Goal: Information Seeking & Learning: Compare options

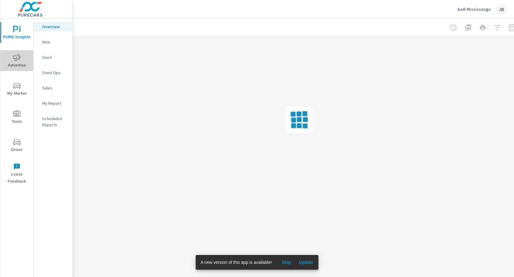
click at [18, 62] on span "Advertise" at bounding box center [16, 61] width 29 height 15
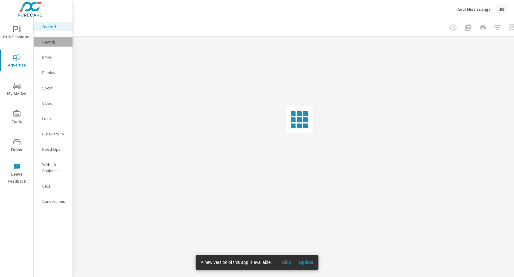
click at [50, 41] on p "Search" at bounding box center [54, 42] width 25 height 6
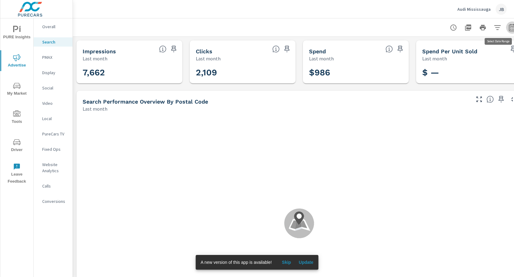
click at [510, 26] on icon "button" at bounding box center [512, 27] width 7 height 7
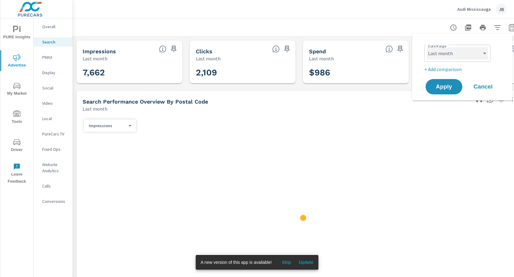
click at [485, 51] on select "Custom [DATE] Last week Last 7 days Last 14 days Last 30 days Last 45 days Last…" at bounding box center [457, 53] width 61 height 12
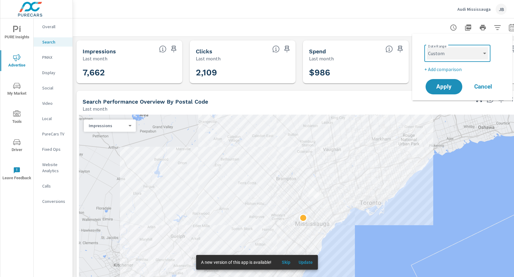
click at [427, 47] on select "Custom [DATE] Last week Last 7 days Last 14 days Last 30 days Last 45 days Last…" at bounding box center [457, 53] width 61 height 12
select select "custom"
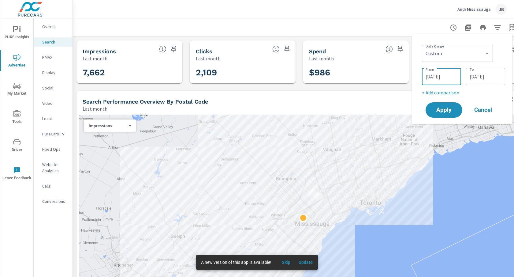
click at [429, 75] on input "[DATE]" at bounding box center [441, 76] width 34 height 12
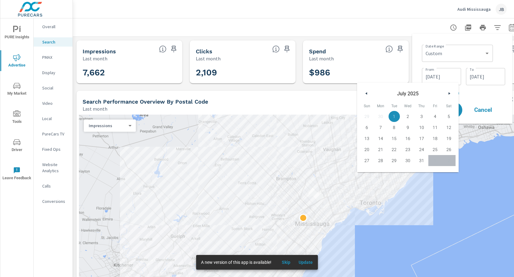
click at [366, 94] on icon "button" at bounding box center [365, 93] width 3 height 2
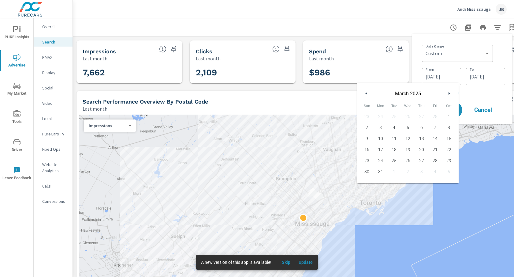
click at [366, 94] on icon "button" at bounding box center [365, 93] width 3 height 2
click at [408, 115] on span "1" at bounding box center [408, 116] width 14 height 8
type input "[DATE]"
click at [481, 74] on input "[DATE]" at bounding box center [486, 76] width 34 height 12
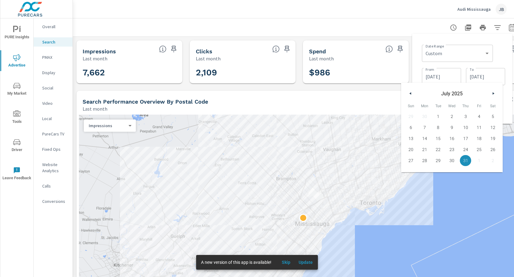
click at [409, 93] on icon "button" at bounding box center [409, 93] width 3 height 2
click at [422, 158] on span "30" at bounding box center [425, 160] width 14 height 8
type input "[DATE]"
click at [387, 100] on div "Search Performance Overview By Postal Code" at bounding box center [276, 101] width 387 height 7
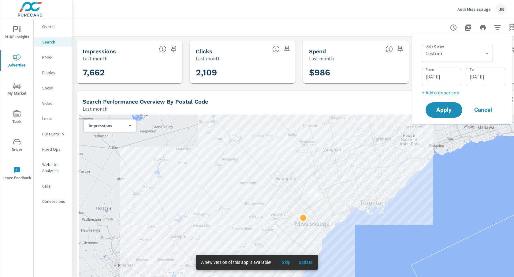
click at [439, 92] on p "+ Add comparison" at bounding box center [463, 92] width 83 height 7
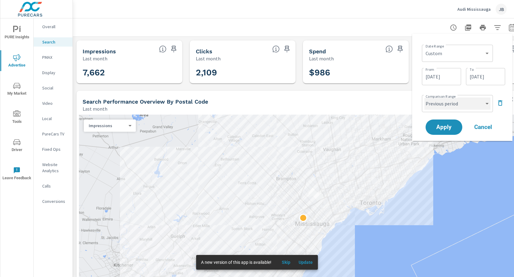
click at [487, 101] on select "Custom Previous period Previous month Previous year" at bounding box center [457, 103] width 66 height 12
click at [424, 97] on select "Custom Previous period Previous month Previous year" at bounding box center [457, 103] width 66 height 12
select select "custom"
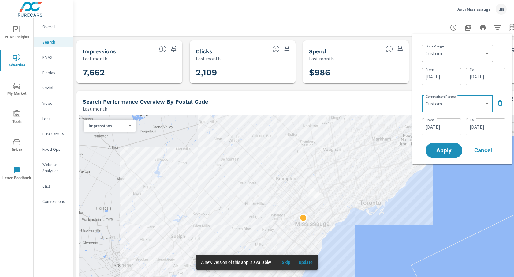
click at [430, 128] on input "[DATE]" at bounding box center [441, 127] width 34 height 12
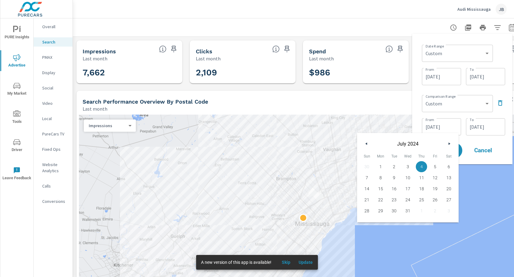
click at [366, 144] on icon "button" at bounding box center [365, 143] width 3 height 2
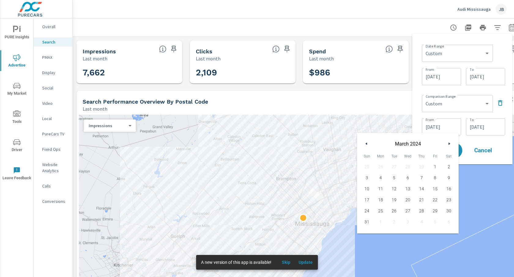
click at [366, 144] on icon "button" at bounding box center [365, 143] width 3 height 2
click at [382, 167] on span "1" at bounding box center [381, 167] width 14 height 8
type input "[DATE]"
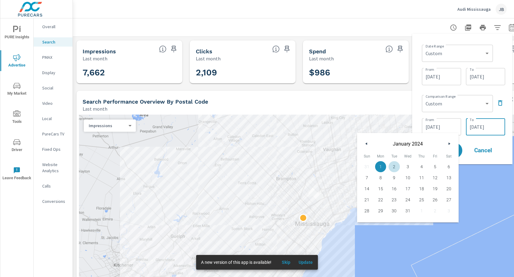
click at [484, 124] on input "[DATE]" at bounding box center [486, 127] width 34 height 12
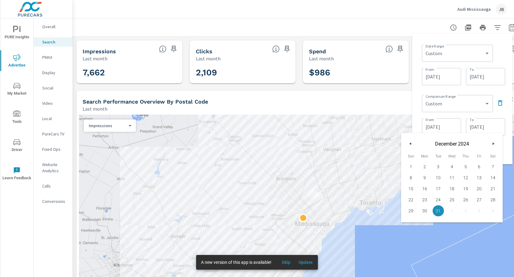
click at [408, 145] on button "button" at bounding box center [410, 143] width 7 height 7
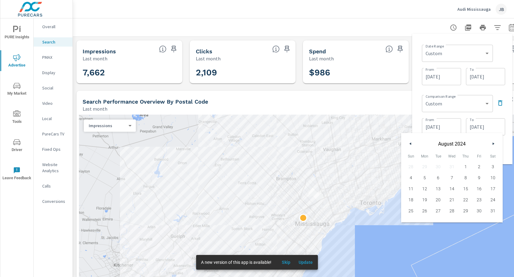
click at [408, 145] on button "button" at bounding box center [410, 143] width 7 height 7
click at [494, 143] on icon "button" at bounding box center [494, 143] width 3 height 2
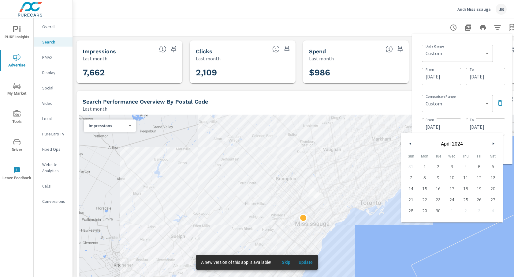
click at [494, 143] on icon "button" at bounding box center [494, 143] width 3 height 2
click at [409, 219] on span "30" at bounding box center [411, 222] width 14 height 8
type input "[DATE]"
click at [416, 111] on div "Date Range Custom [DATE] Last week Last 7 days Last 14 days Last 30 days Last 4…" at bounding box center [462, 99] width 100 height 130
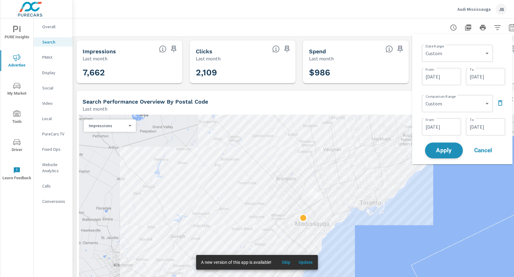
click at [439, 150] on span "Apply" at bounding box center [444, 151] width 25 height 6
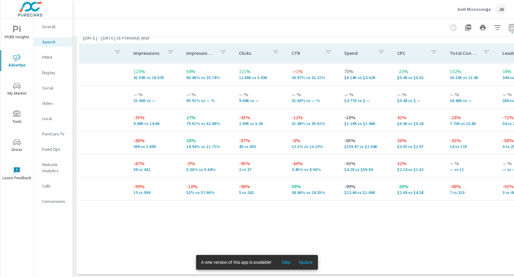
scroll to position [0, 62]
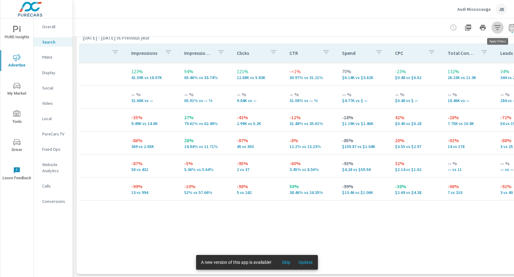
click at [497, 25] on icon "button" at bounding box center [497, 27] width 6 height 5
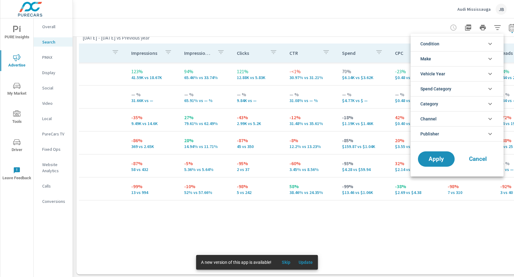
click at [497, 25] on div at bounding box center [257, 138] width 514 height 277
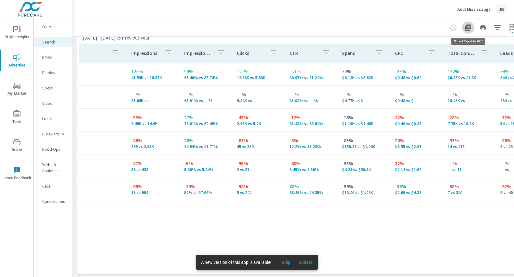
click at [468, 27] on icon "button" at bounding box center [468, 27] width 6 height 6
click at [218, 51] on icon "button" at bounding box center [220, 51] width 7 height 7
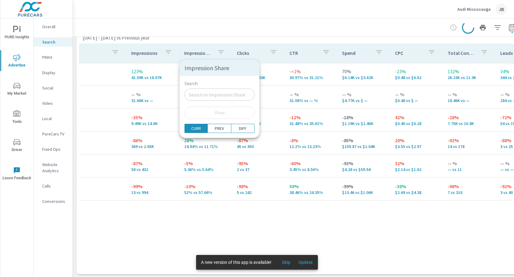
click at [218, 51] on div at bounding box center [257, 138] width 514 height 277
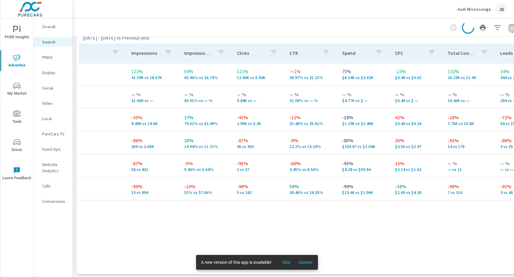
click at [165, 51] on icon "button" at bounding box center [168, 51] width 7 height 7
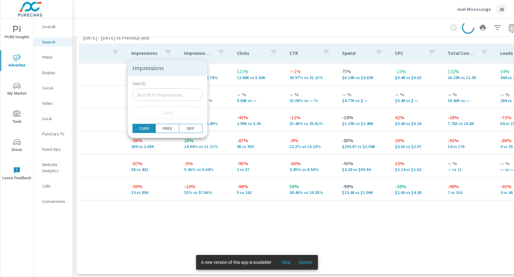
click at [165, 51] on div at bounding box center [257, 138] width 514 height 277
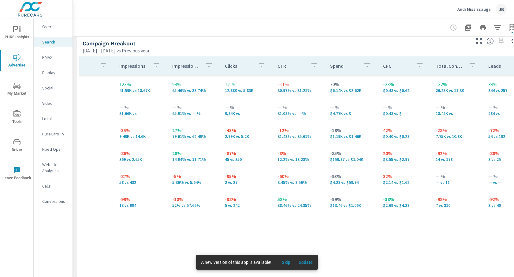
scroll to position [0, 77]
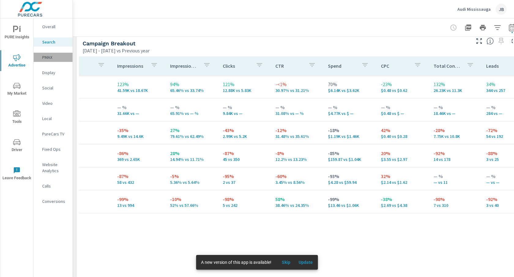
click at [45, 57] on p "PMAX" at bounding box center [54, 57] width 25 height 6
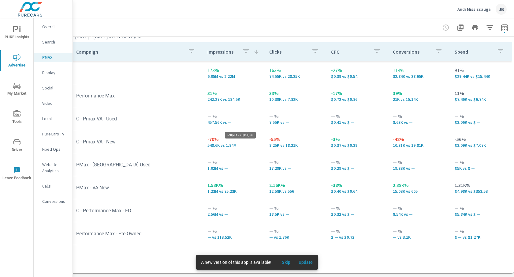
scroll to position [88, 12]
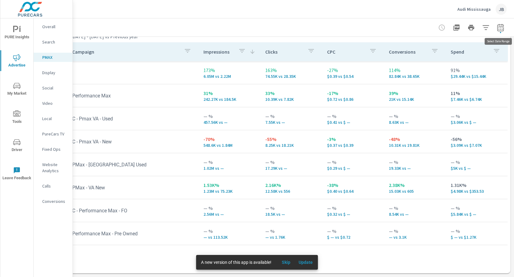
click at [501, 27] on icon "button" at bounding box center [500, 27] width 7 height 7
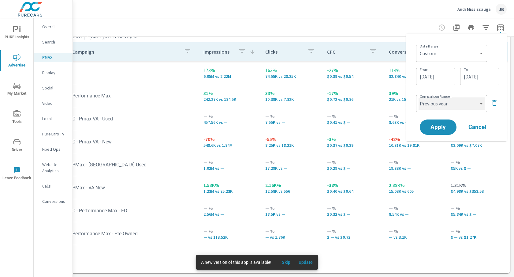
click at [480, 103] on select "Custom Previous period Previous month Previous year" at bounding box center [452, 103] width 66 height 12
click at [419, 97] on select "Custom Previous period Previous month Previous year" at bounding box center [452, 103] width 66 height 12
select select "custom"
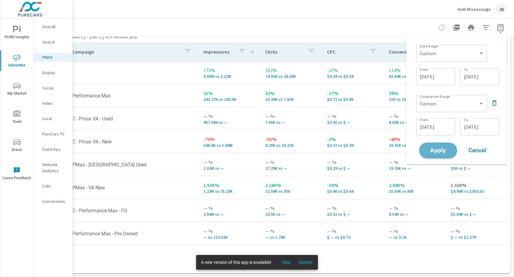
click at [440, 148] on span "Apply" at bounding box center [438, 151] width 25 height 6
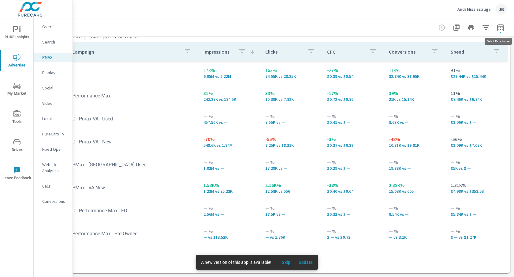
click at [499, 29] on icon "button" at bounding box center [500, 27] width 7 height 7
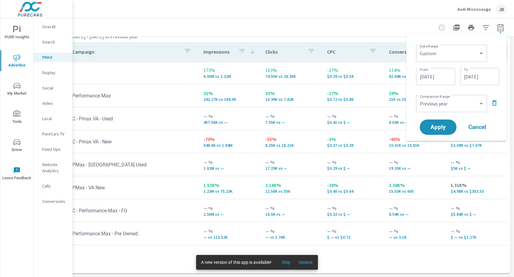
click at [502, 90] on div "Date Range Custom [DATE] Last week Last 7 days Last 14 days Last 30 days Last 4…" at bounding box center [456, 87] width 100 height 107
click at [456, 101] on select "Custom Previous period Previous month Previous year" at bounding box center [452, 103] width 66 height 12
click at [419, 97] on select "Custom Previous period Previous month Previous year" at bounding box center [452, 103] width 66 height 12
select select "custom"
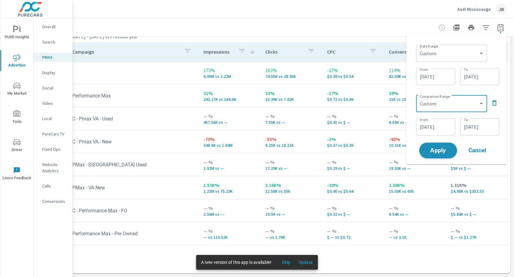
click at [451, 148] on span "Apply" at bounding box center [438, 151] width 25 height 6
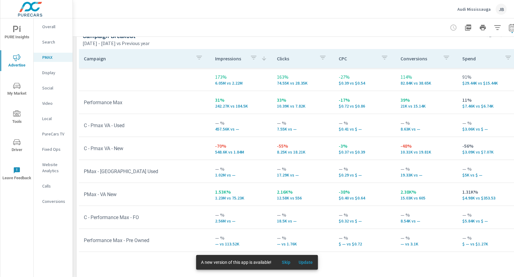
scroll to position [88, 0]
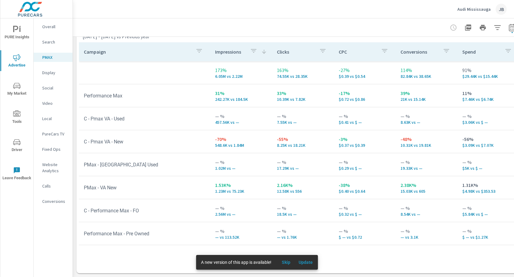
click at [49, 88] on p "Social" at bounding box center [54, 88] width 25 height 6
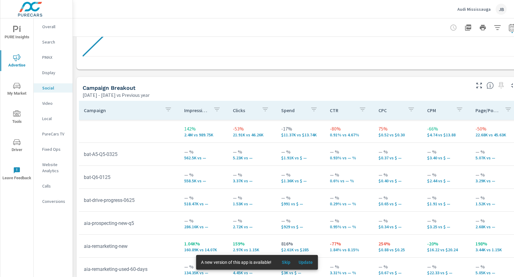
scroll to position [226, 0]
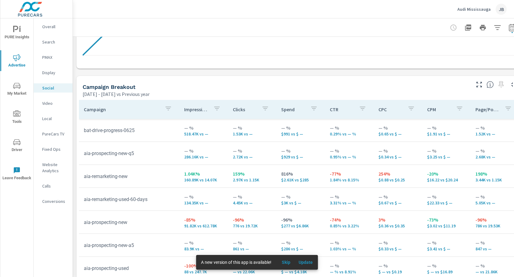
scroll to position [75, 0]
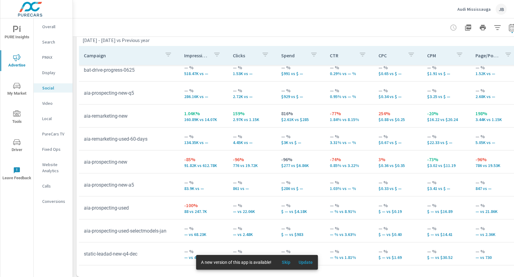
scroll to position [284, 0]
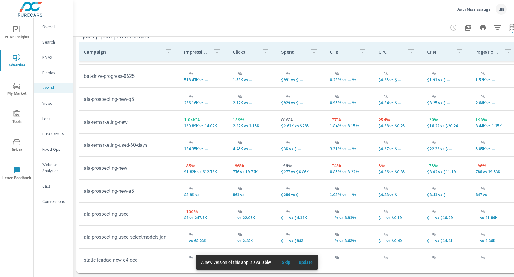
scroll to position [75, 0]
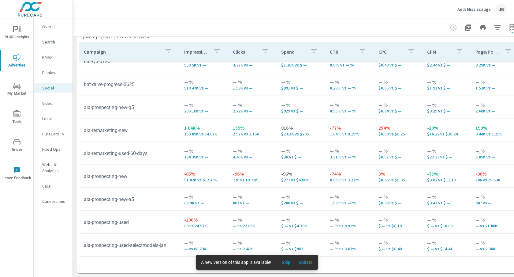
scroll to position [55, 0]
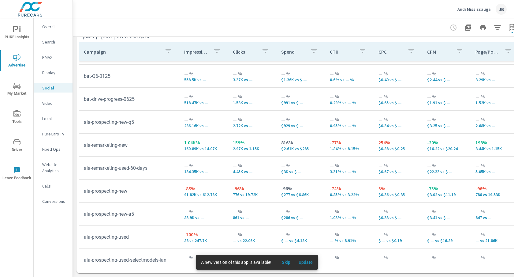
scroll to position [47, 0]
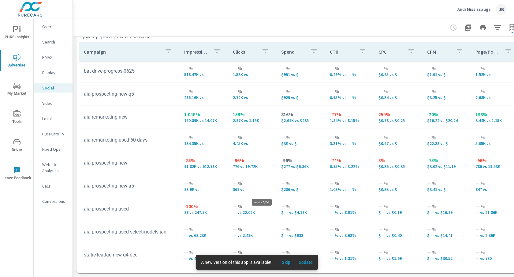
scroll to position [75, 0]
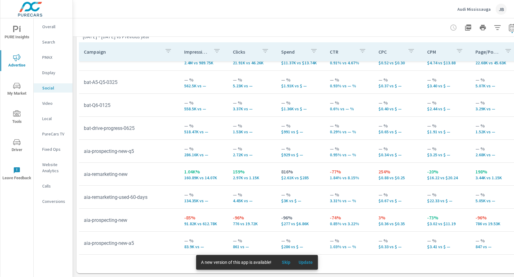
scroll to position [17, 0]
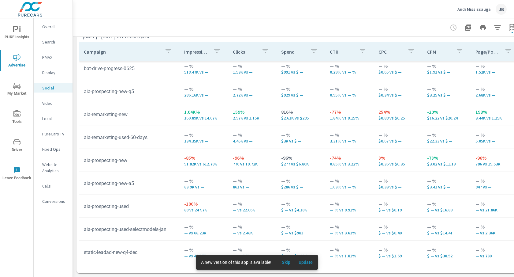
scroll to position [75, 0]
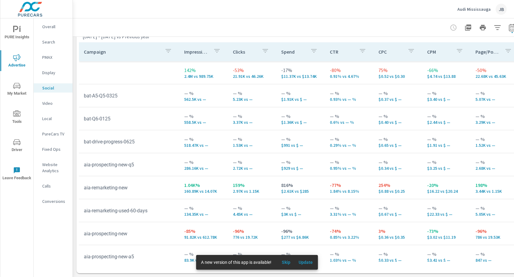
scroll to position [0, 0]
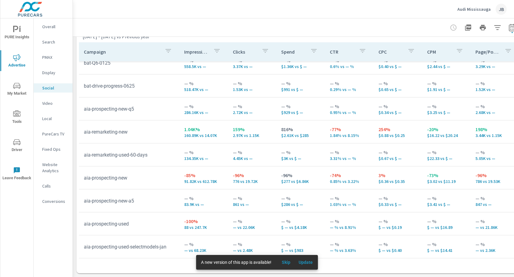
scroll to position [57, 0]
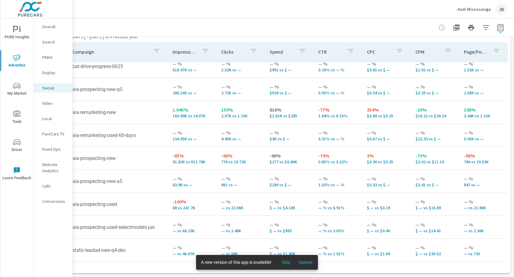
scroll to position [284, 0]
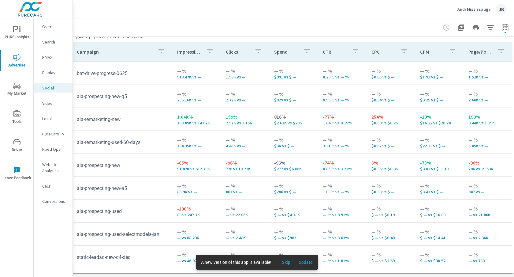
scroll to position [284, 12]
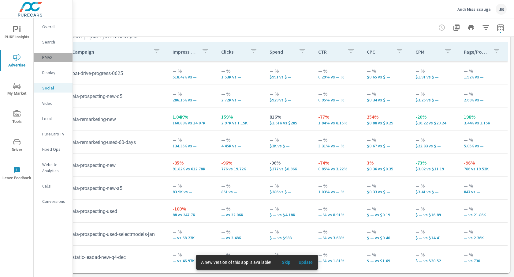
click at [49, 56] on p "PMAX" at bounding box center [54, 57] width 25 height 6
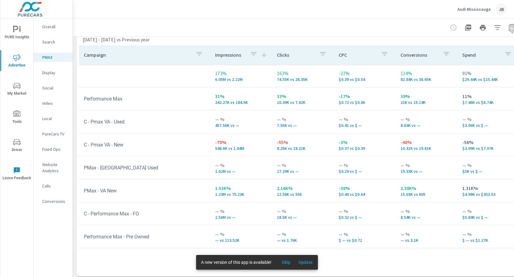
scroll to position [88, 0]
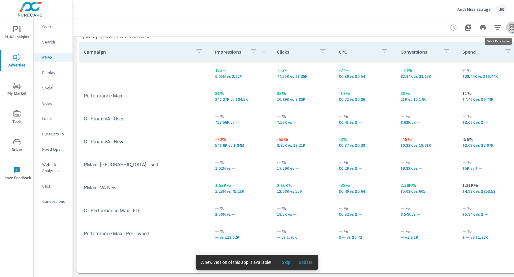
click at [511, 29] on icon "button" at bounding box center [512, 27] width 7 height 7
select select "Previous year"
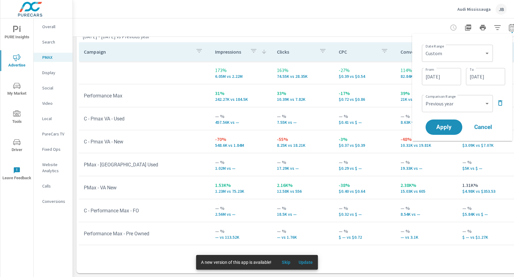
click at [372, 38] on div "[DATE] - [DATE] vs Previous year" at bounding box center [276, 36] width 387 height 7
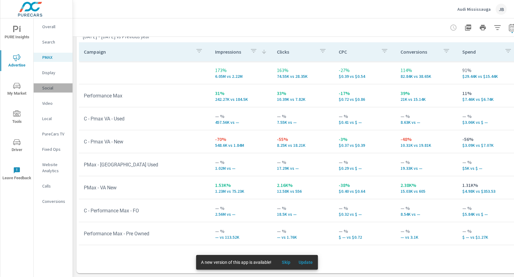
click at [46, 88] on p "Social" at bounding box center [54, 88] width 25 height 6
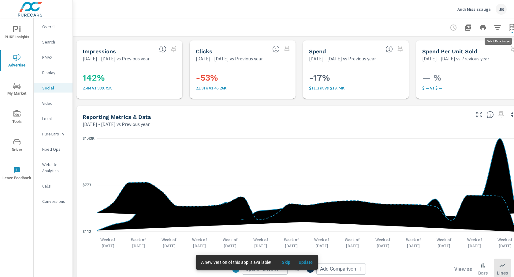
click at [509, 28] on icon "button" at bounding box center [512, 27] width 7 height 7
select select "Previous year"
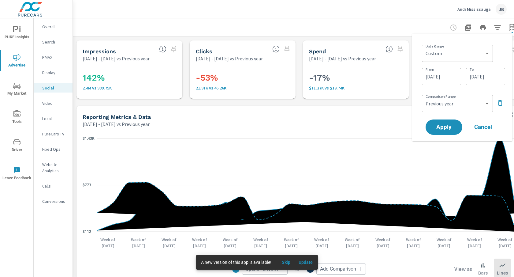
click at [410, 24] on div at bounding box center [299, 27] width 438 height 18
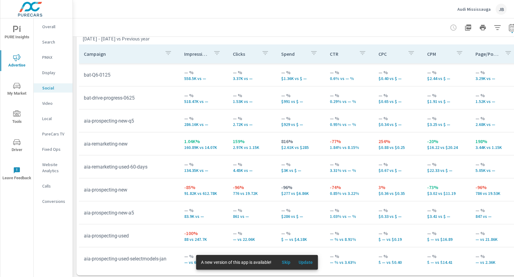
scroll to position [284, 0]
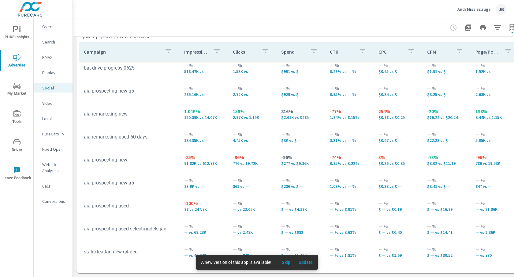
scroll to position [75, 0]
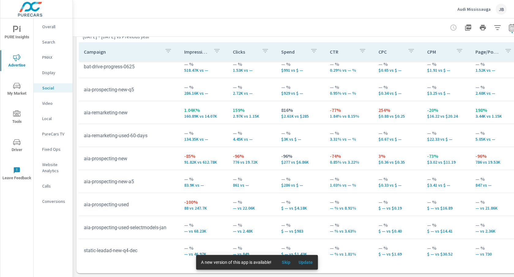
scroll to position [75, 0]
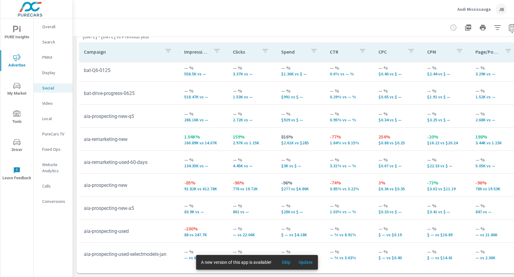
scroll to position [50, 0]
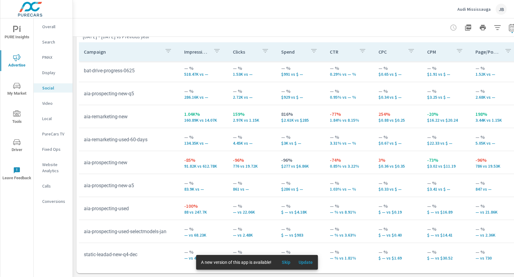
scroll to position [75, 0]
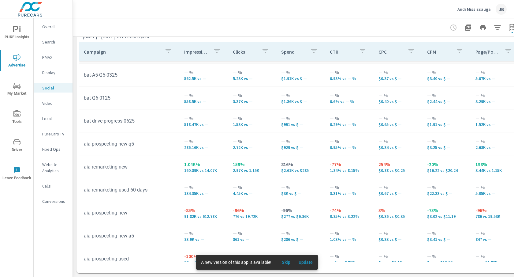
scroll to position [23, 0]
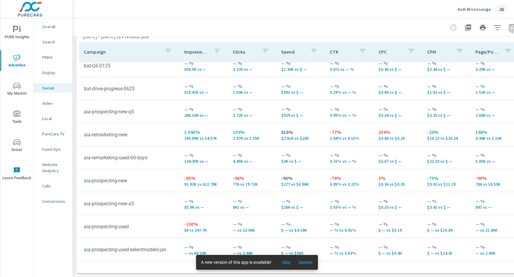
scroll to position [55, 0]
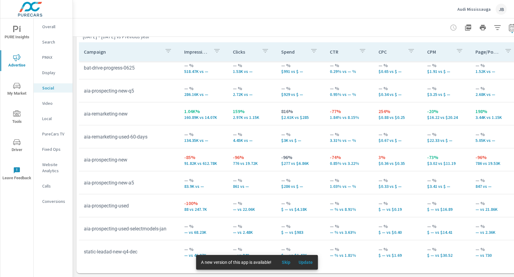
scroll to position [75, 0]
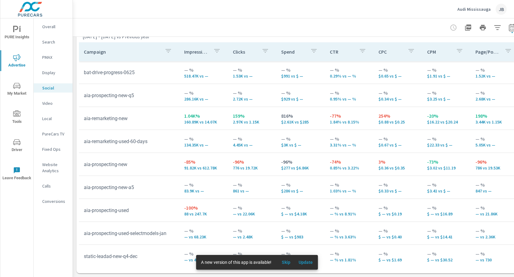
scroll to position [71, 0]
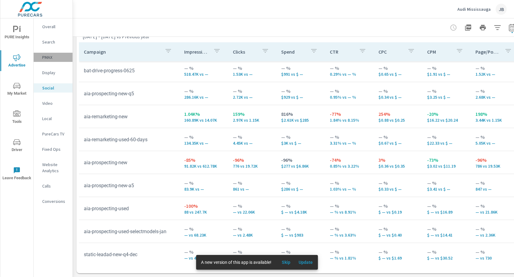
click at [50, 57] on p "PMAX" at bounding box center [54, 57] width 25 height 6
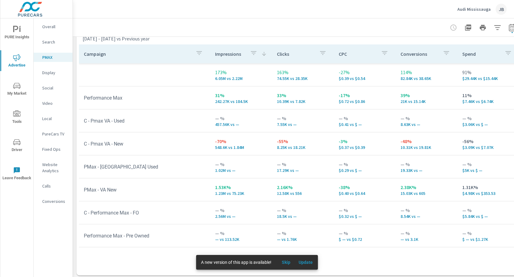
scroll to position [88, 0]
